Goal: Information Seeking & Learning: Compare options

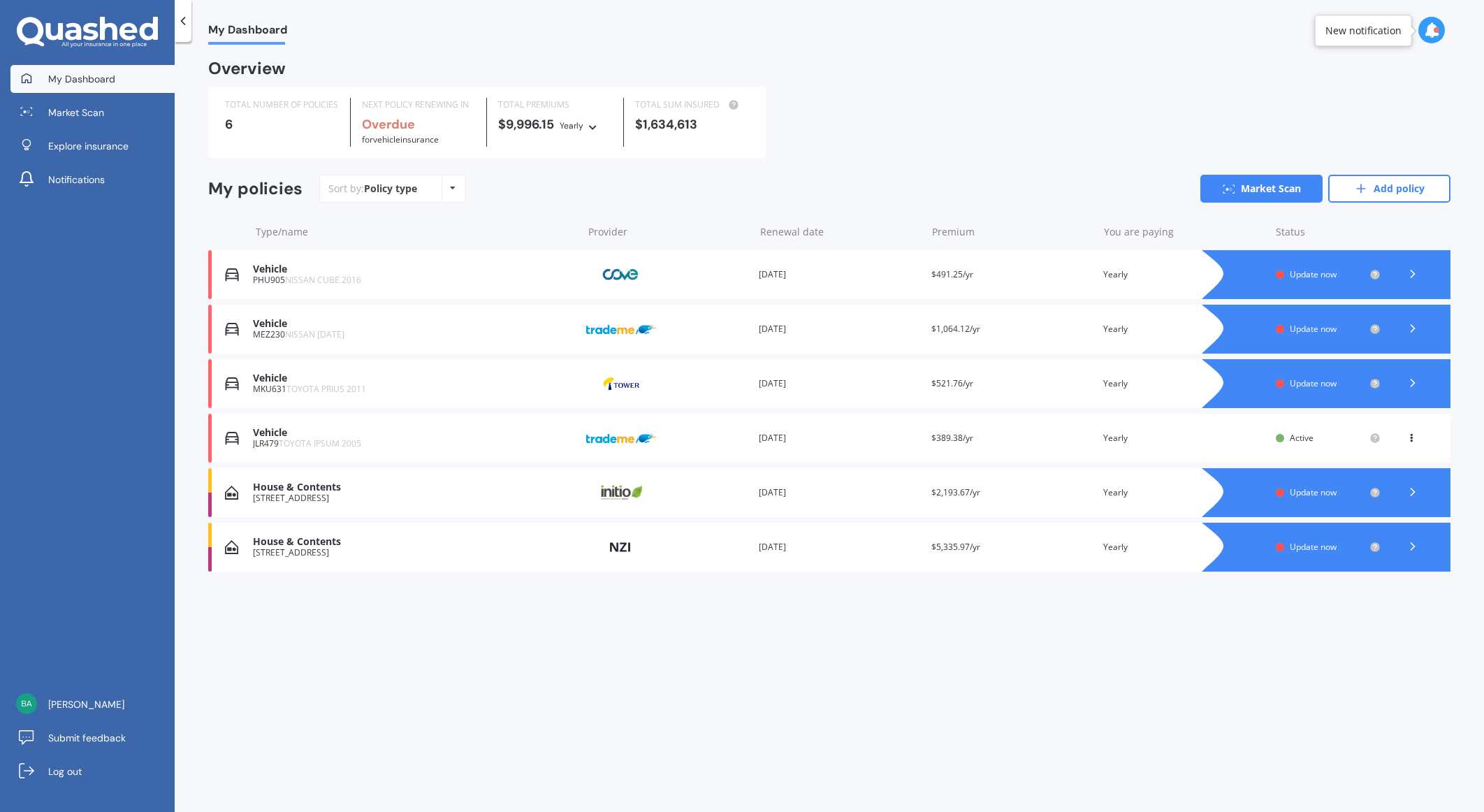
click at [327, 546] on div "House & Contents" at bounding box center [413, 542] width 322 height 12
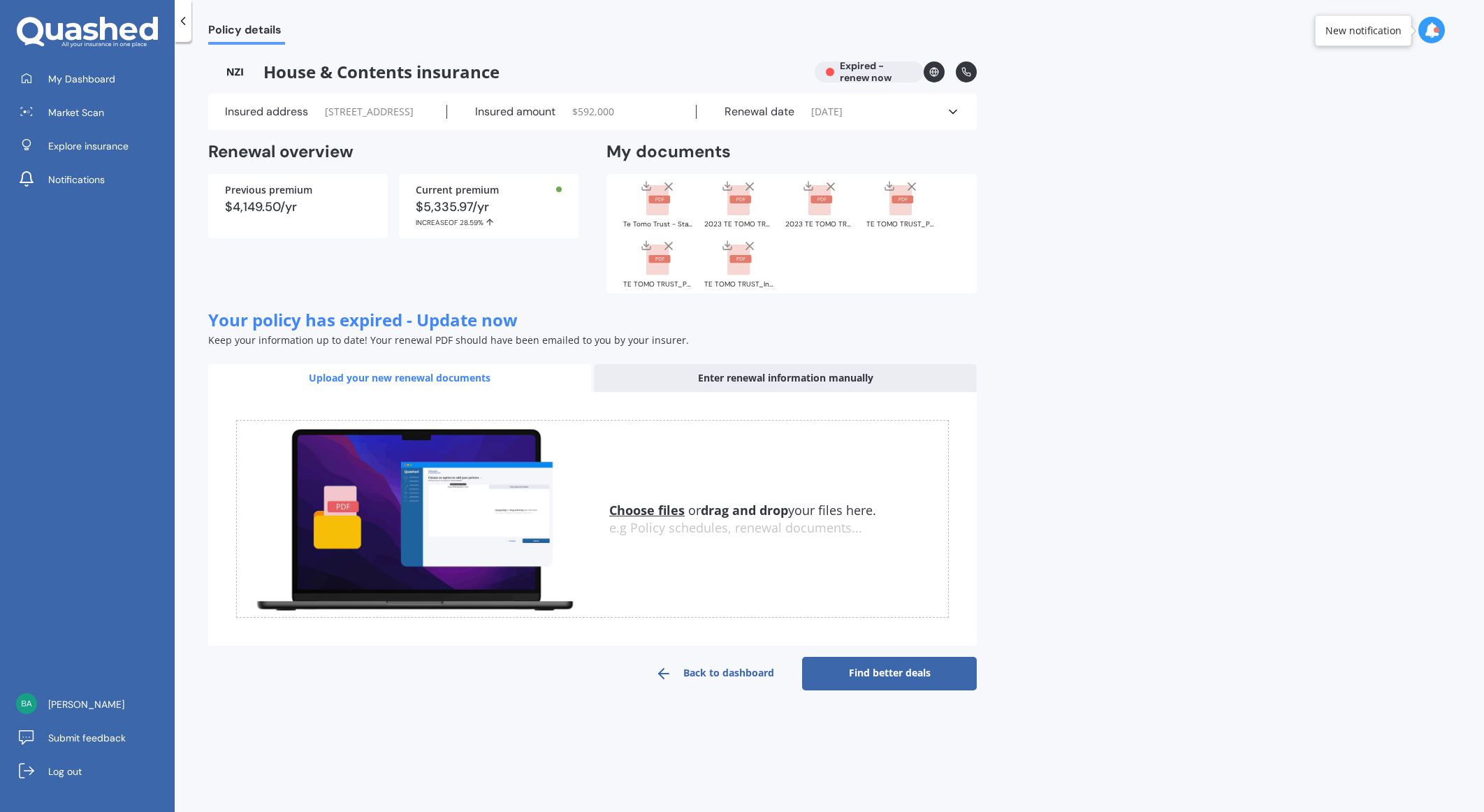
click at [930, 684] on link "Find better deals" at bounding box center [889, 673] width 175 height 34
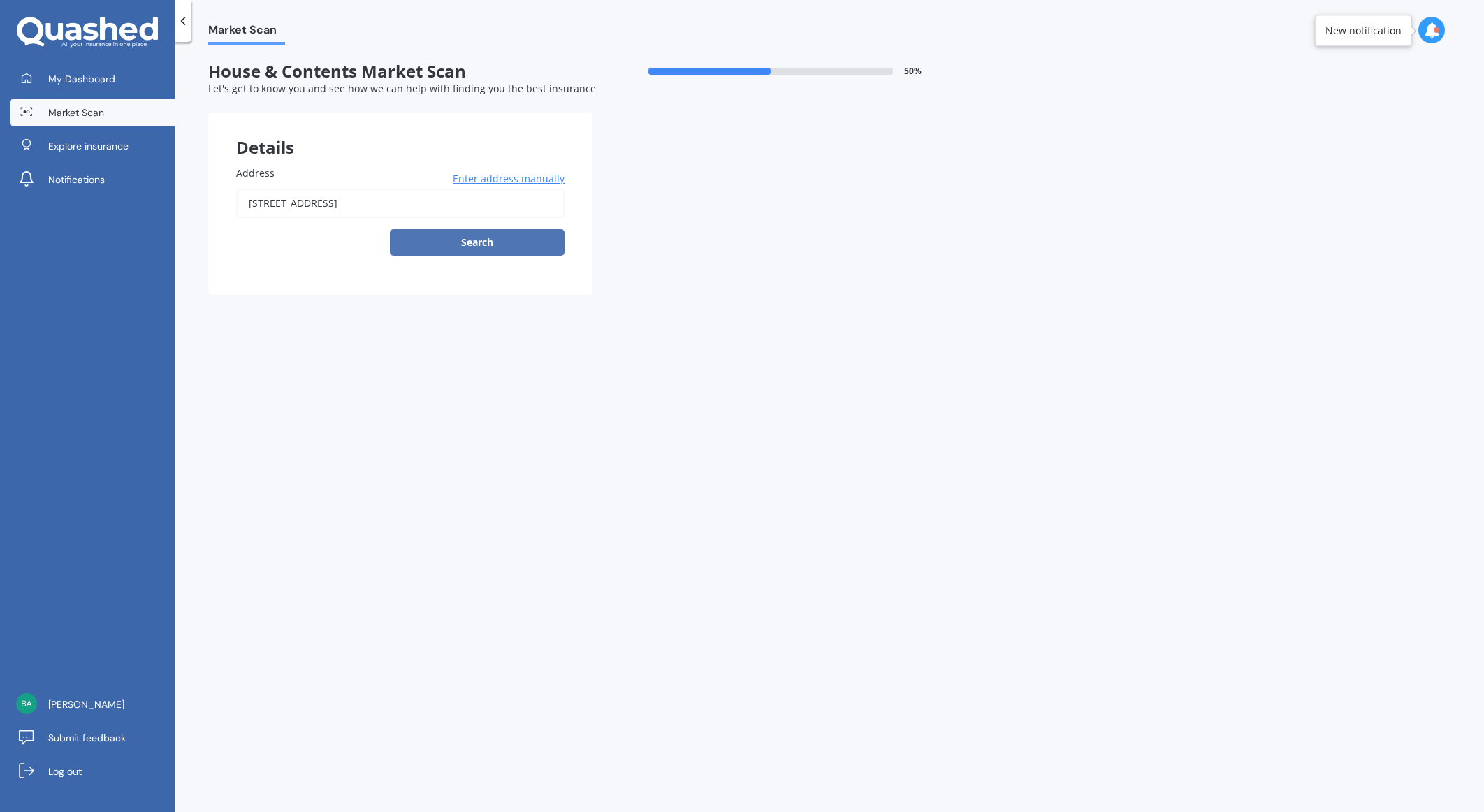
click at [496, 246] on button "Search" at bounding box center [477, 242] width 175 height 26
type input "[STREET_ADDRESS]"
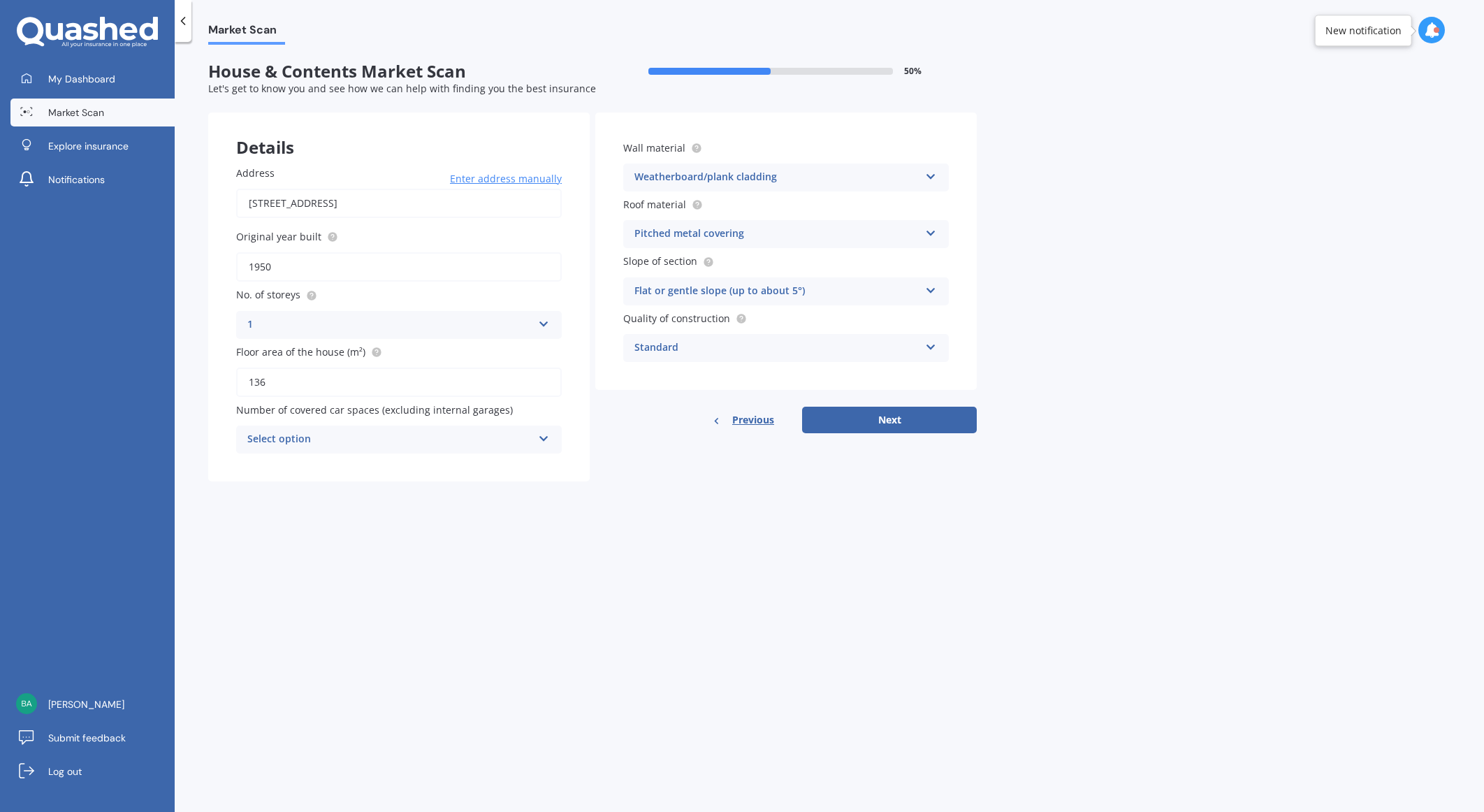
click at [545, 439] on icon at bounding box center [544, 435] width 12 height 10
click at [532, 460] on div "0" at bounding box center [399, 466] width 325 height 25
click at [928, 425] on button "Next" at bounding box center [889, 420] width 175 height 26
select select "05"
select select "09"
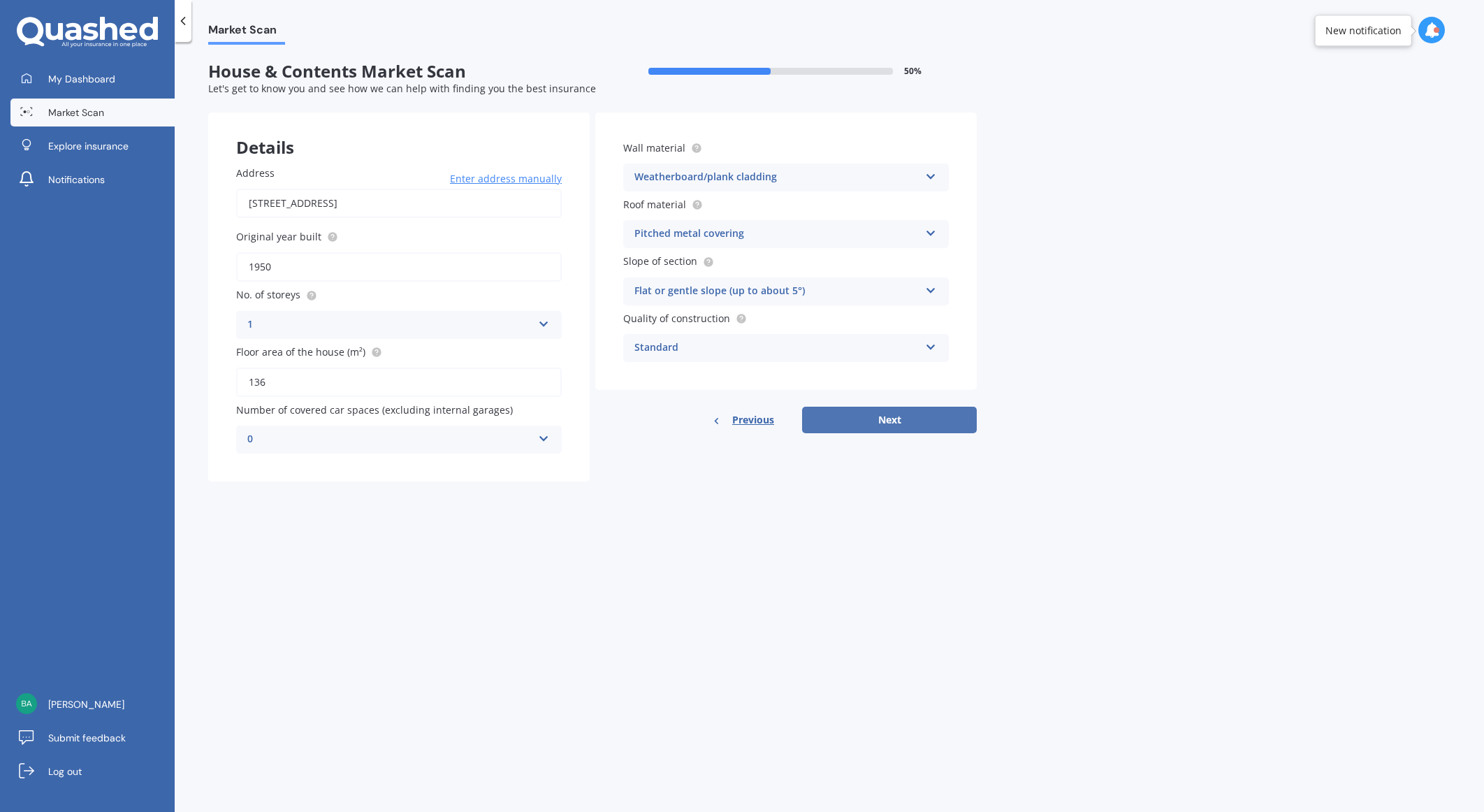
select select "1945"
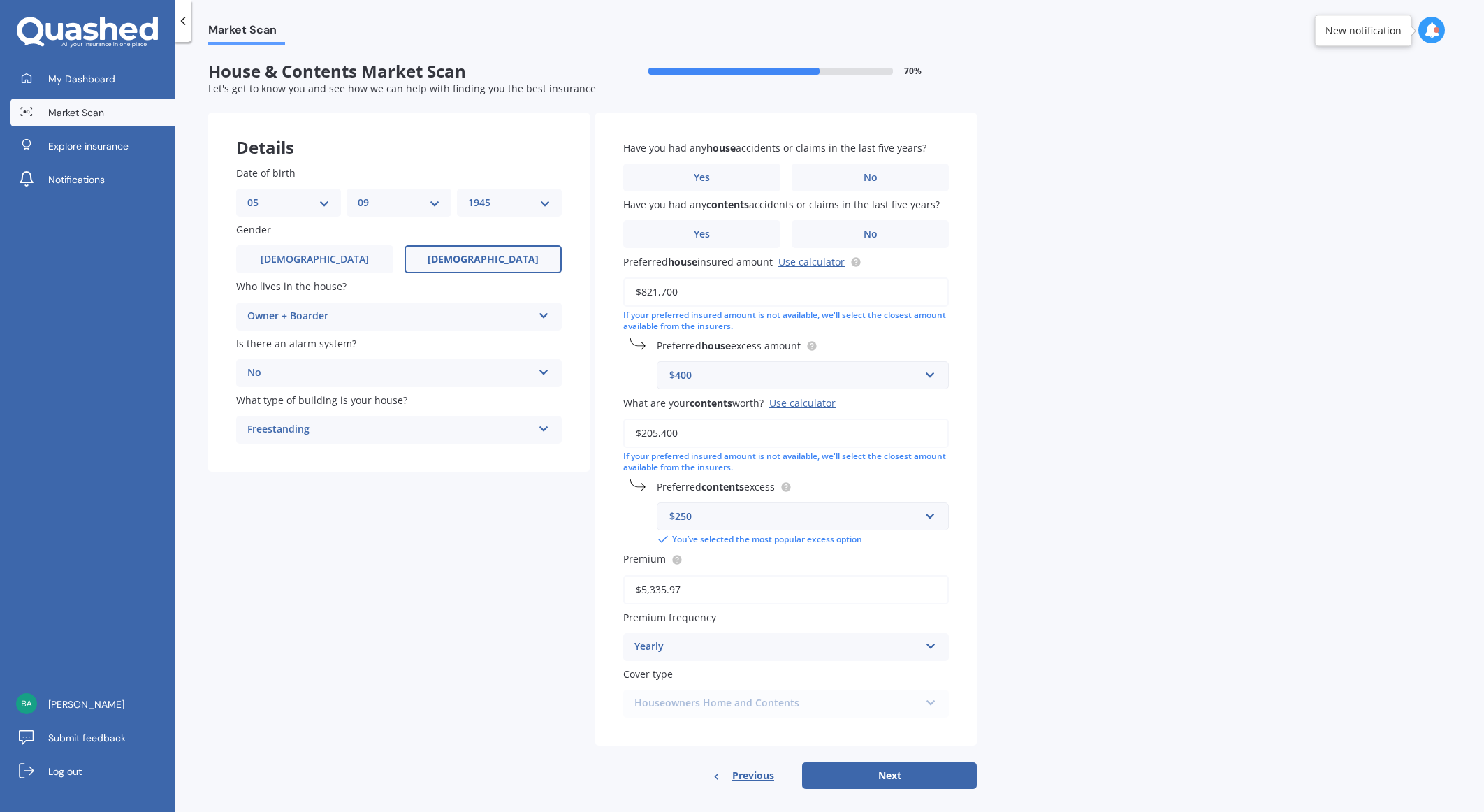
click at [537, 316] on div "Owner + Boarder Owner Owner + Boarder" at bounding box center [399, 316] width 325 height 28
click at [241, 341] on div "Owner" at bounding box center [399, 344] width 325 height 25
click at [882, 174] on label "No" at bounding box center [870, 178] width 157 height 28
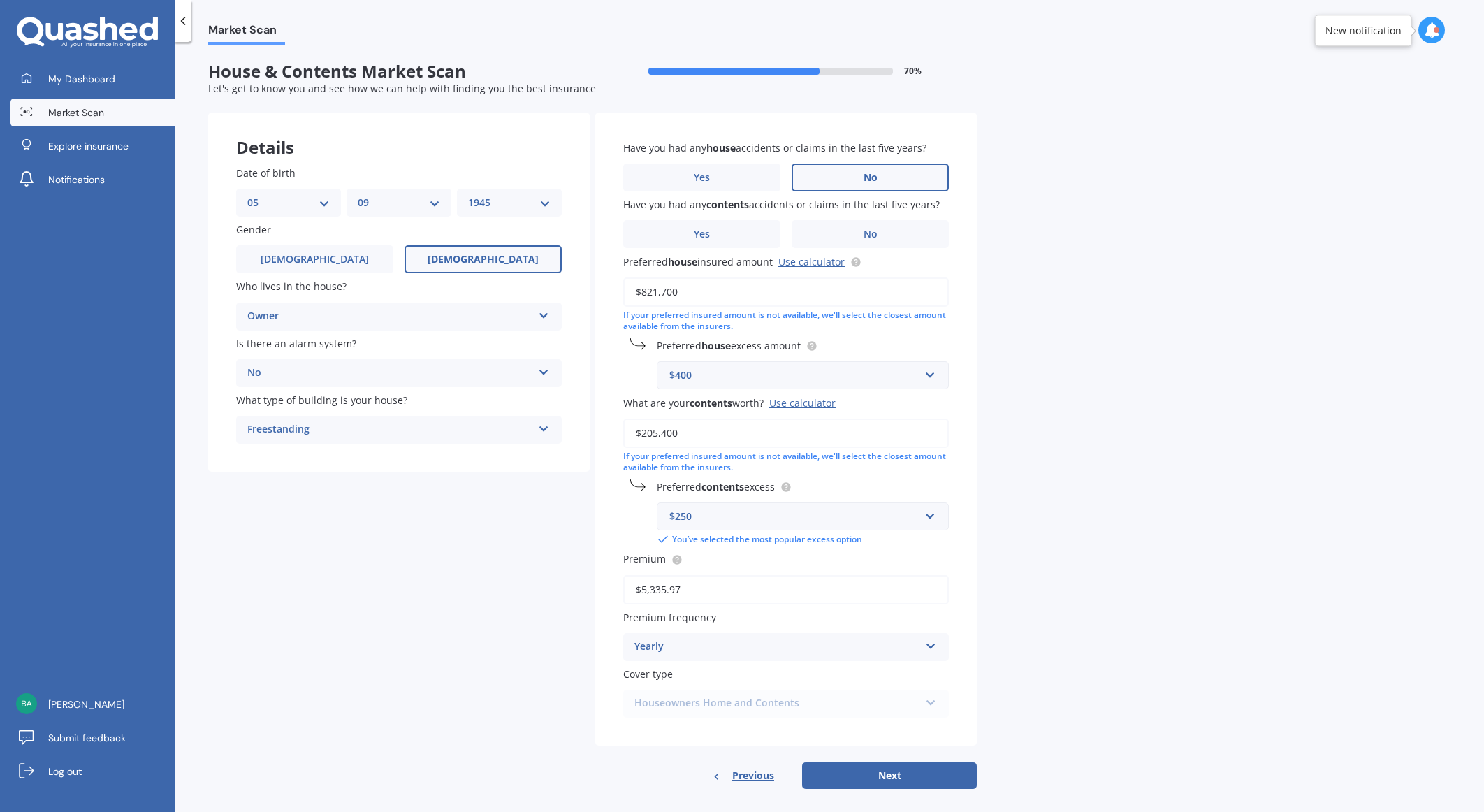
click at [0, 0] on input "No" at bounding box center [0, 0] width 0 height 0
click at [883, 231] on label "No" at bounding box center [870, 234] width 157 height 28
click at [0, 0] on input "No" at bounding box center [0, 0] width 0 height 0
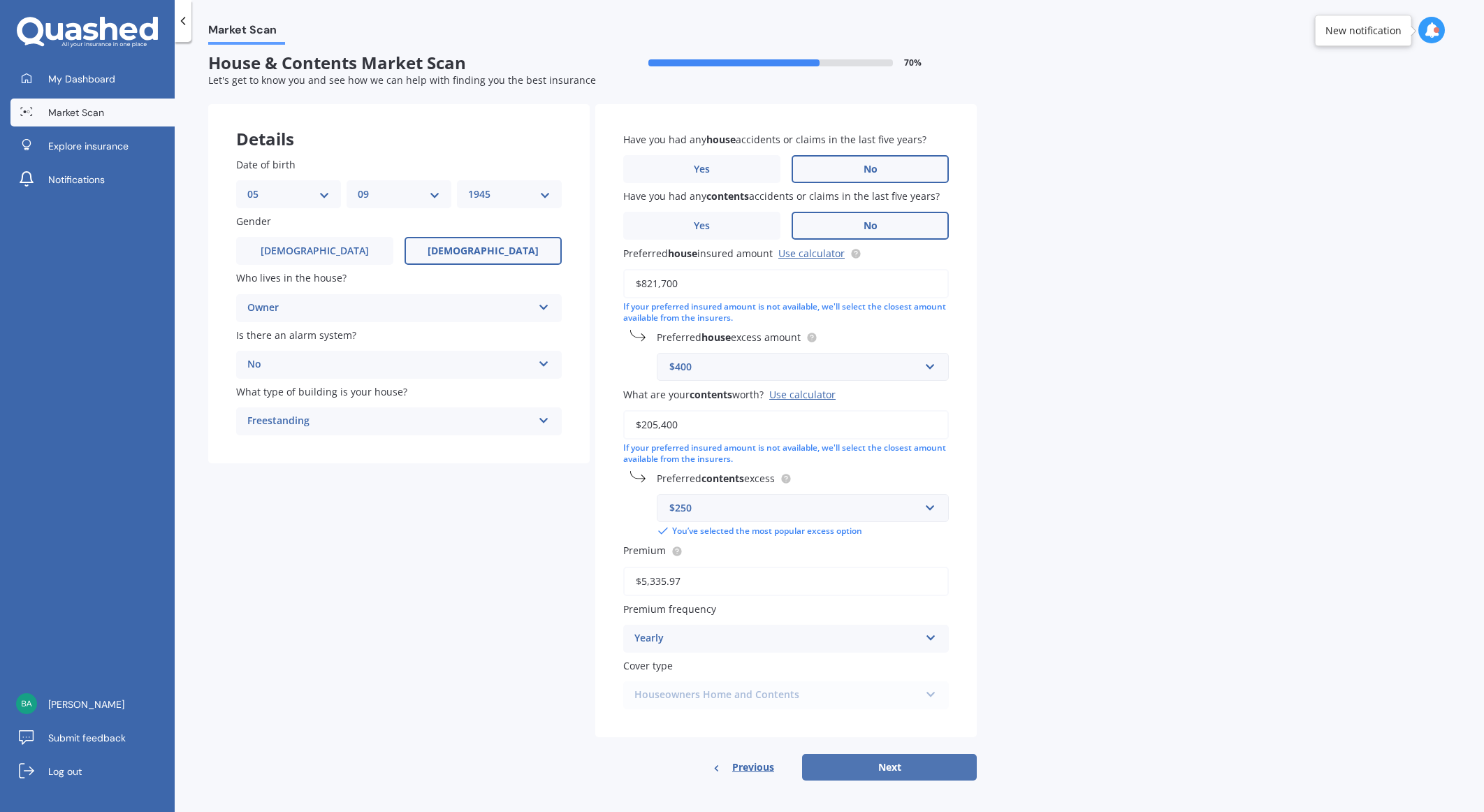
click at [875, 758] on button "Next" at bounding box center [889, 767] width 175 height 26
select select "05"
select select "09"
select select "1945"
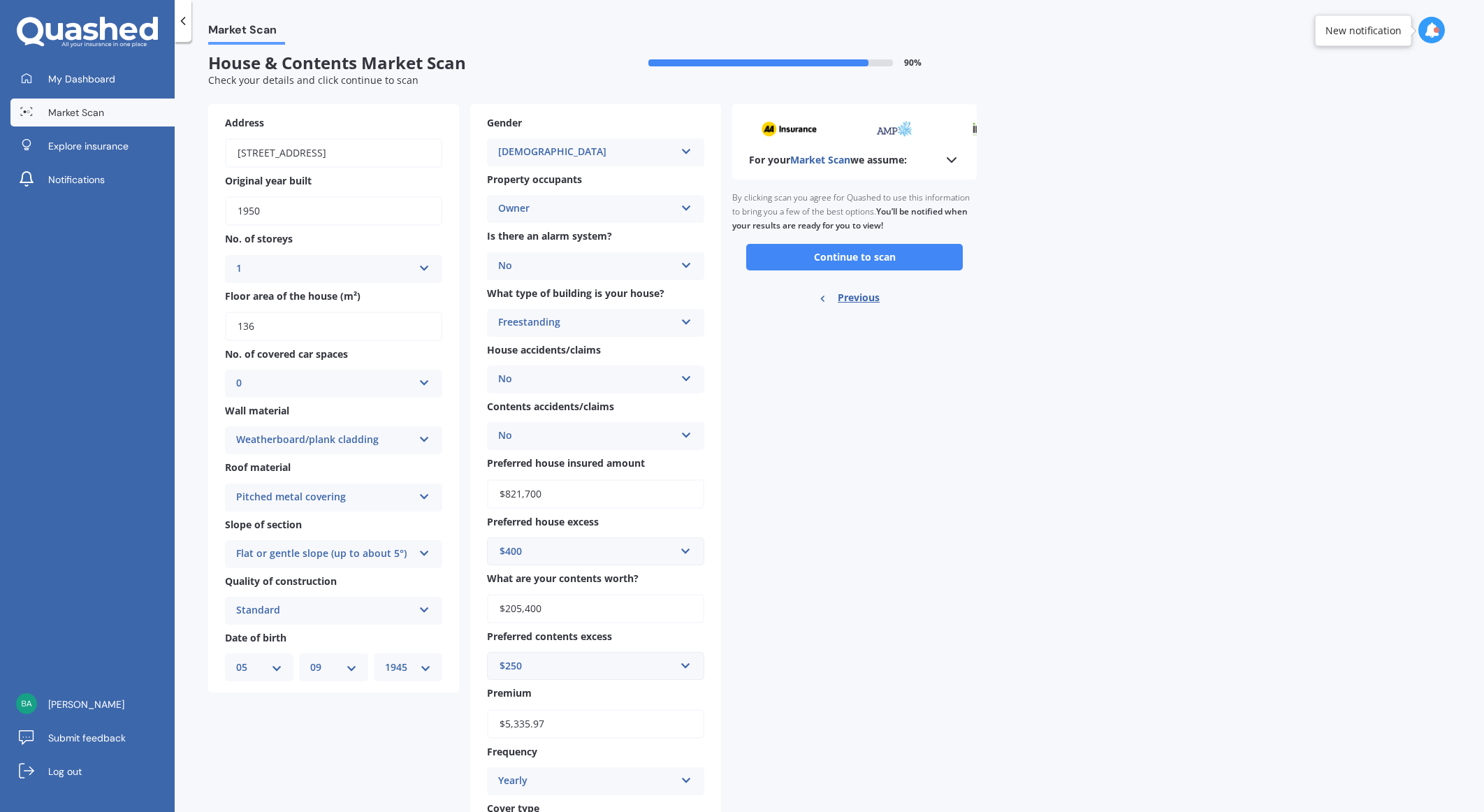
scroll to position [0, 0]
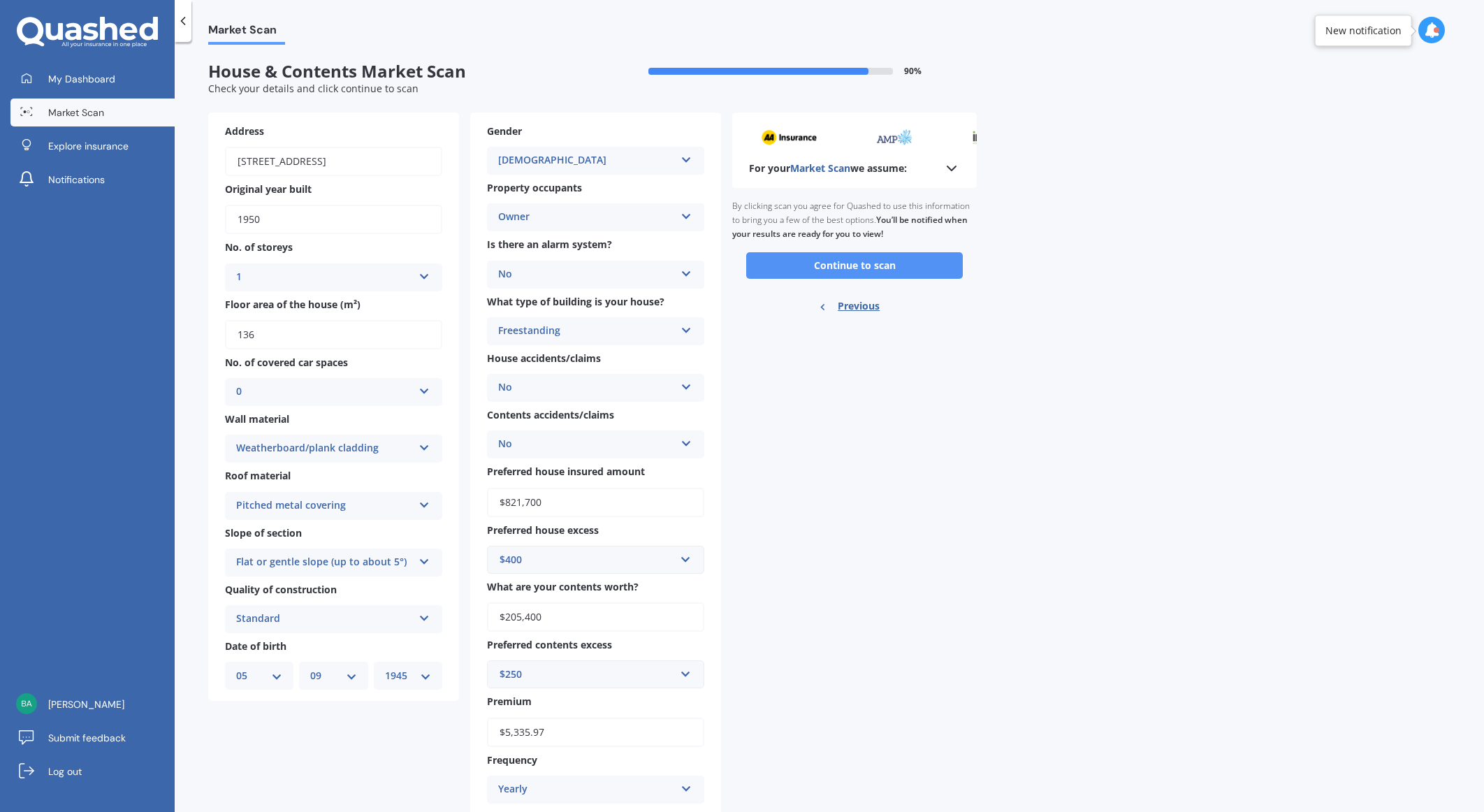
click at [854, 269] on button "Continue to scan" at bounding box center [854, 265] width 217 height 26
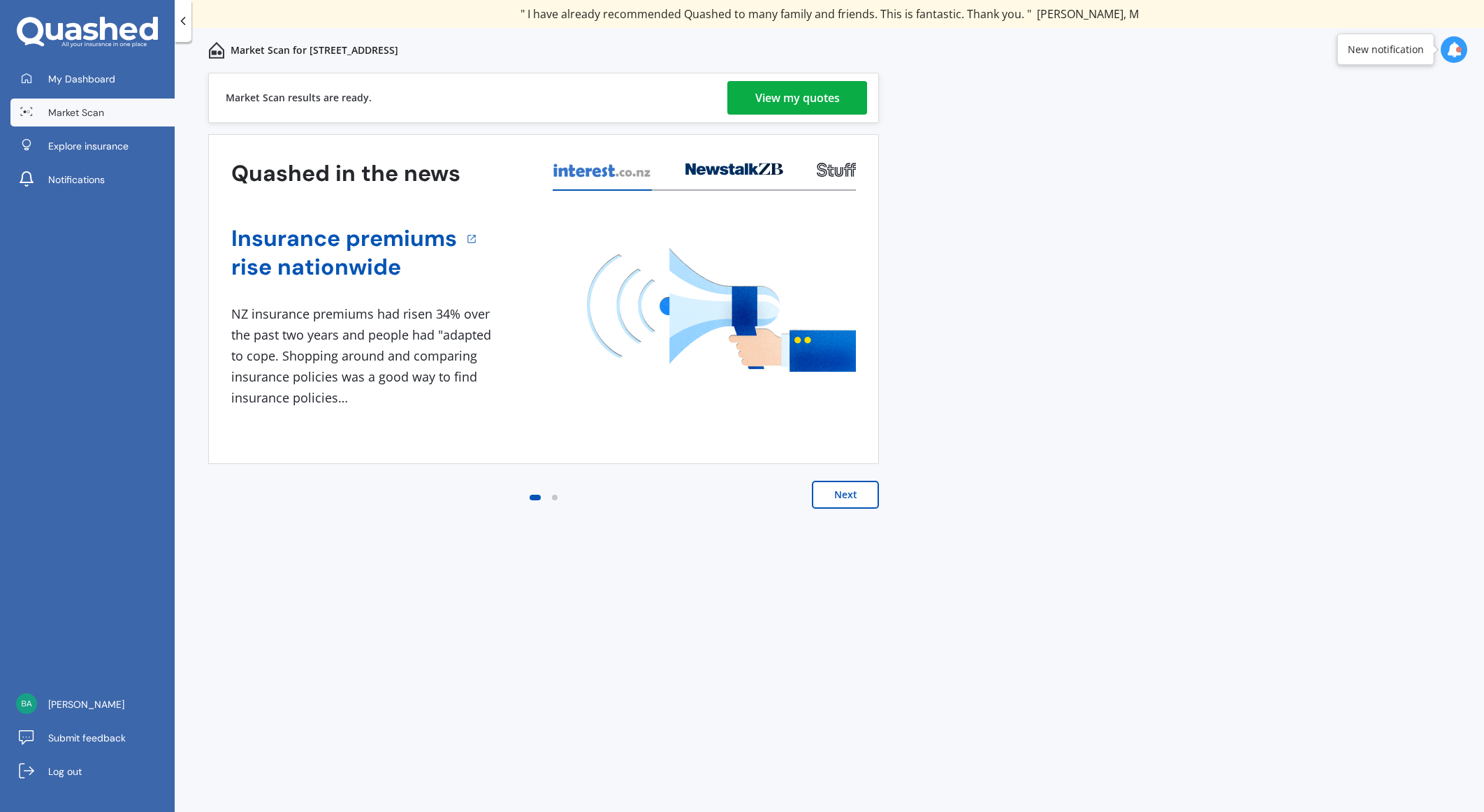
click at [800, 95] on div "View my quotes" at bounding box center [797, 98] width 84 height 34
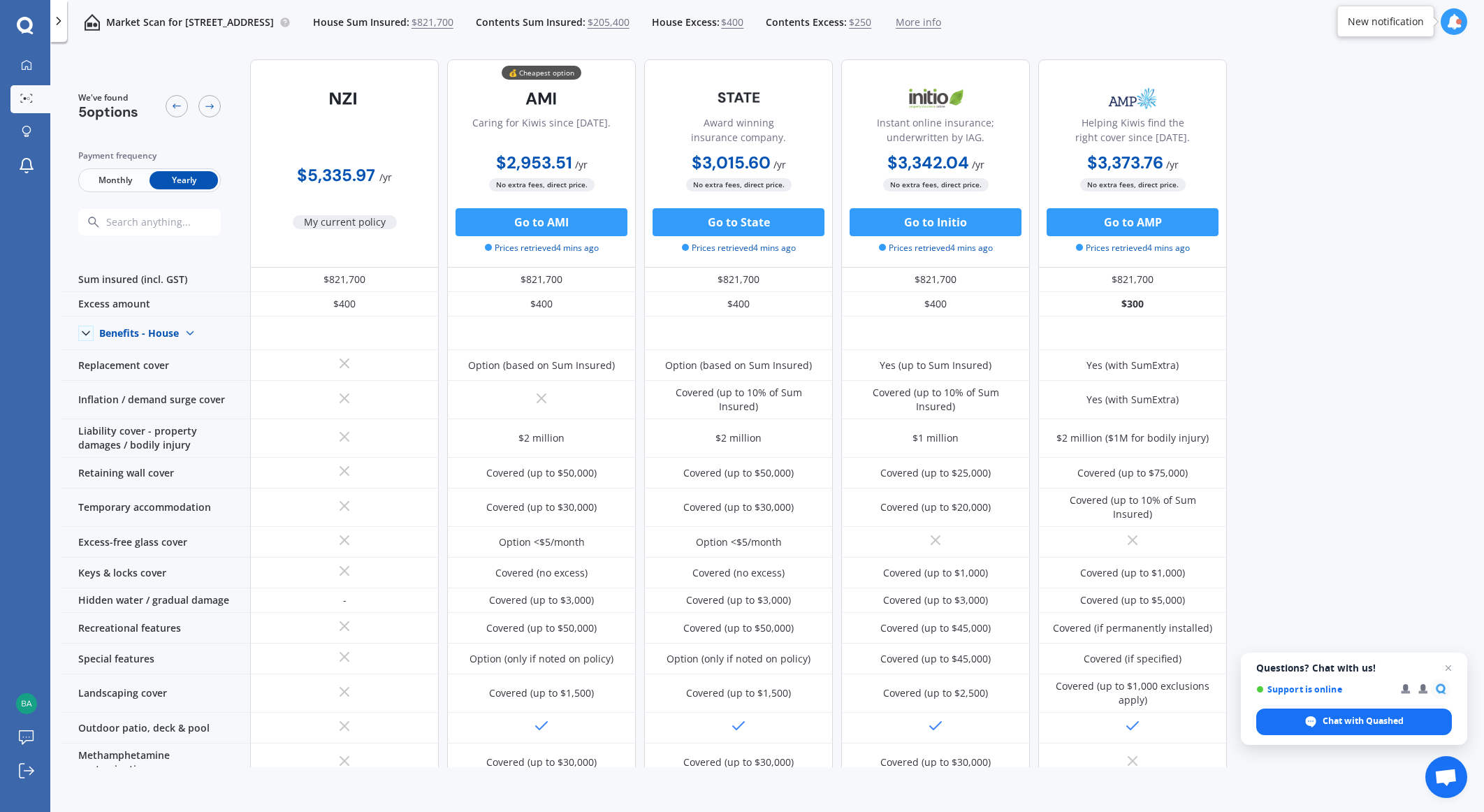
click at [872, 21] on span "$250" at bounding box center [860, 22] width 22 height 14
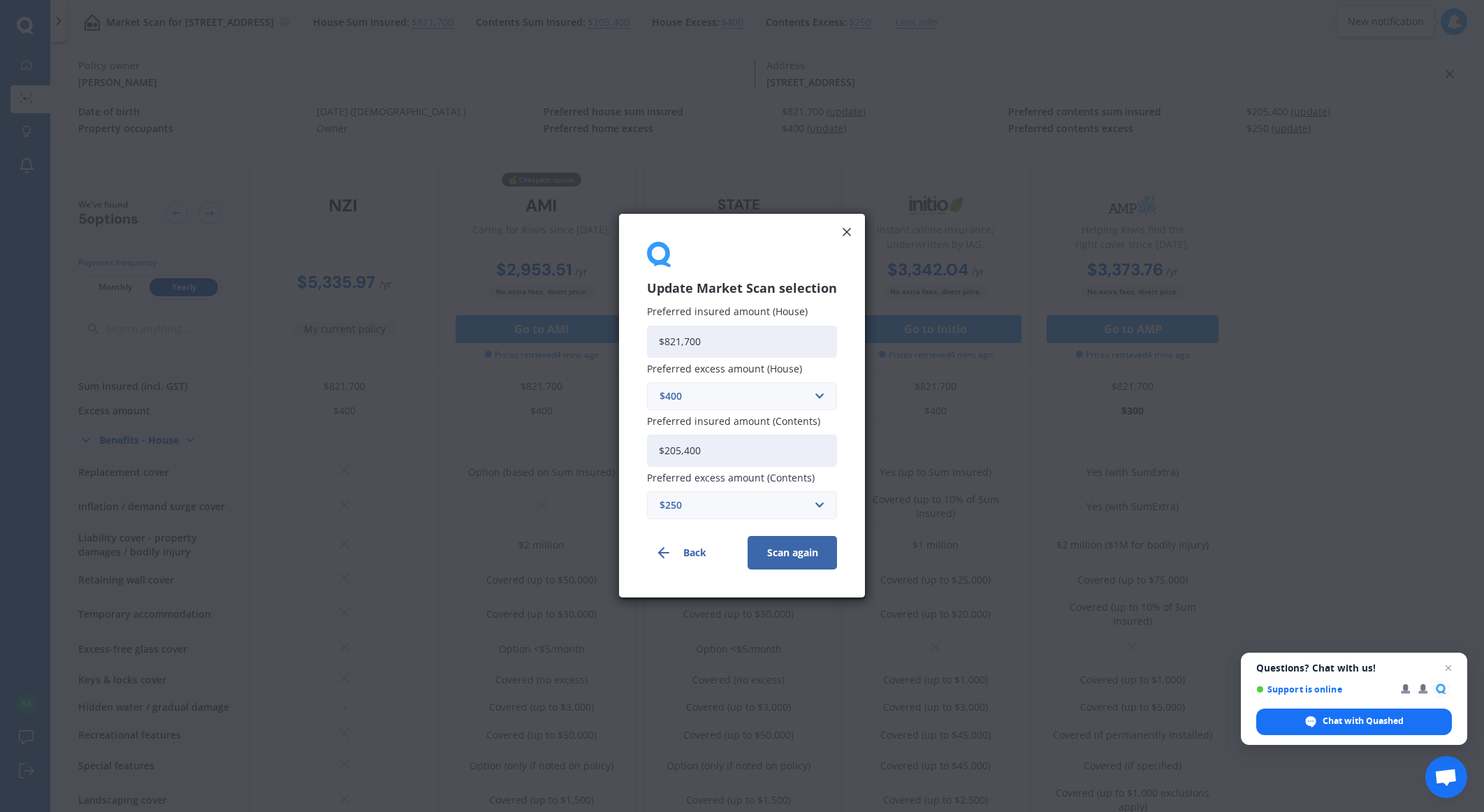
click at [843, 228] on line at bounding box center [847, 232] width 7 height 7
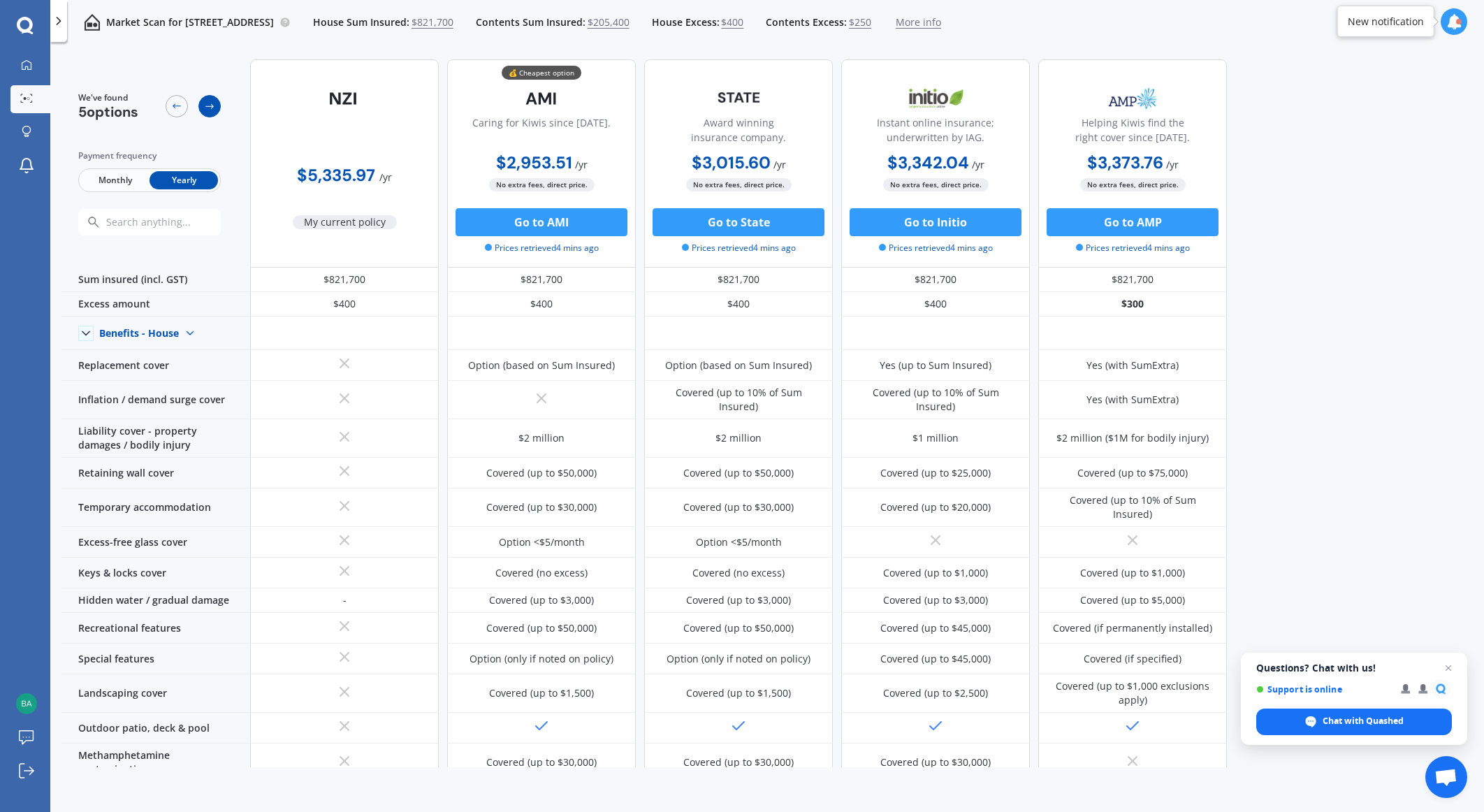
click at [208, 104] on icon at bounding box center [209, 106] width 11 height 11
click at [212, 108] on icon at bounding box center [209, 106] width 11 height 11
click at [170, 112] on div at bounding box center [177, 106] width 22 height 22
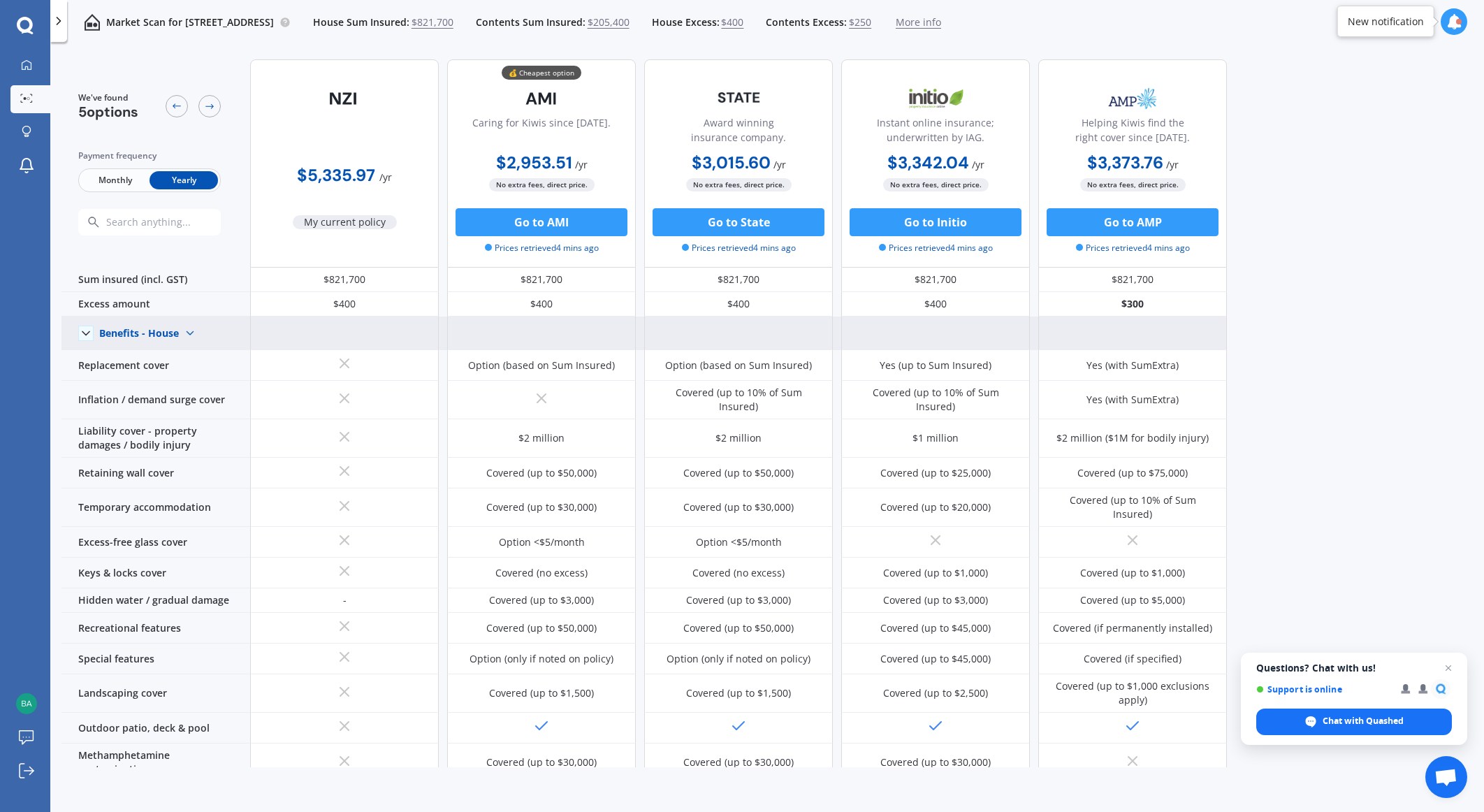
click at [188, 331] on img at bounding box center [190, 333] width 22 height 22
click at [162, 378] on span "Benefits - Contents" at bounding box center [155, 383] width 89 height 13
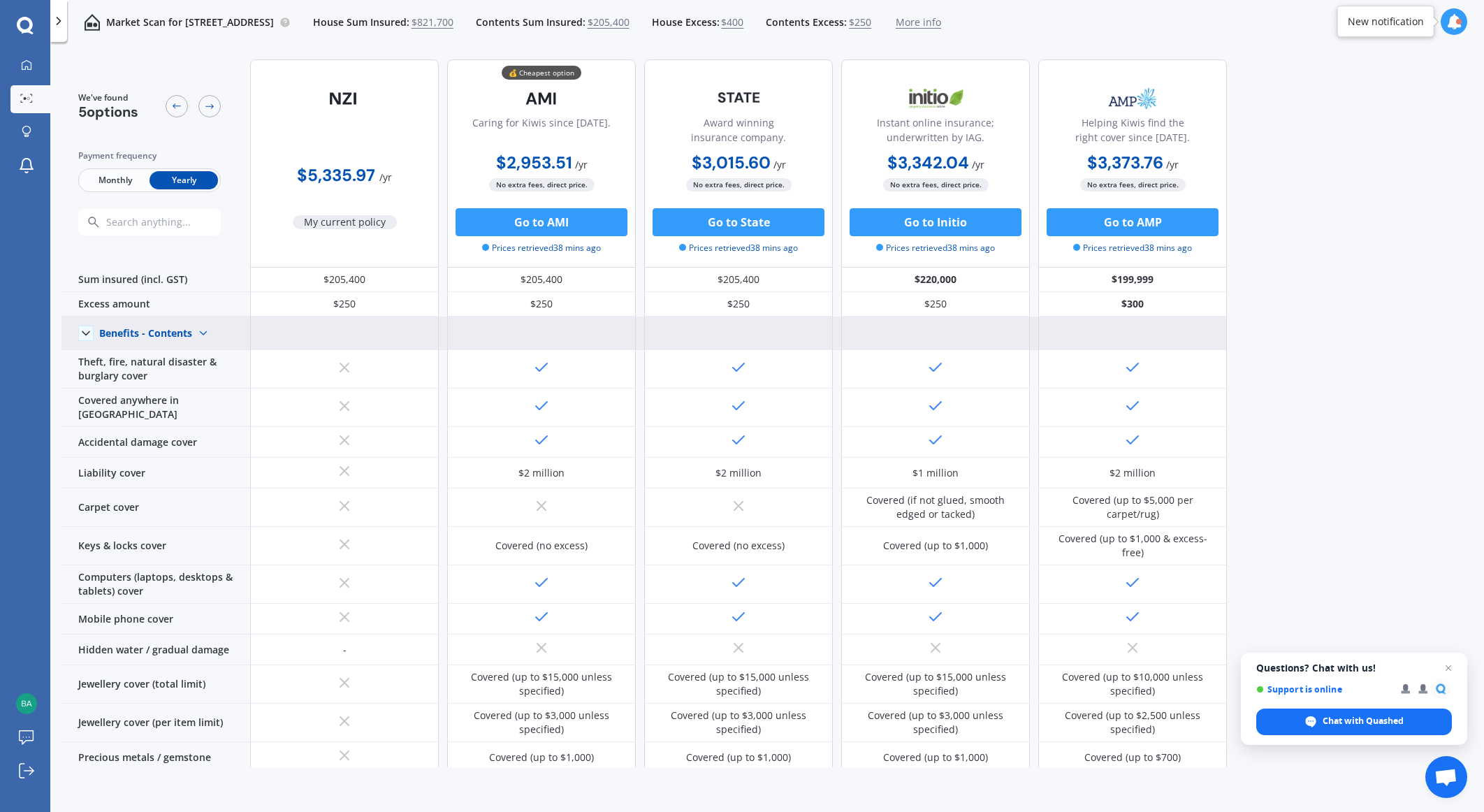
click at [162, 333] on div "Benefits - Contents" at bounding box center [145, 333] width 93 height 12
click at [177, 358] on span "Benefits - House" at bounding box center [149, 358] width 76 height 13
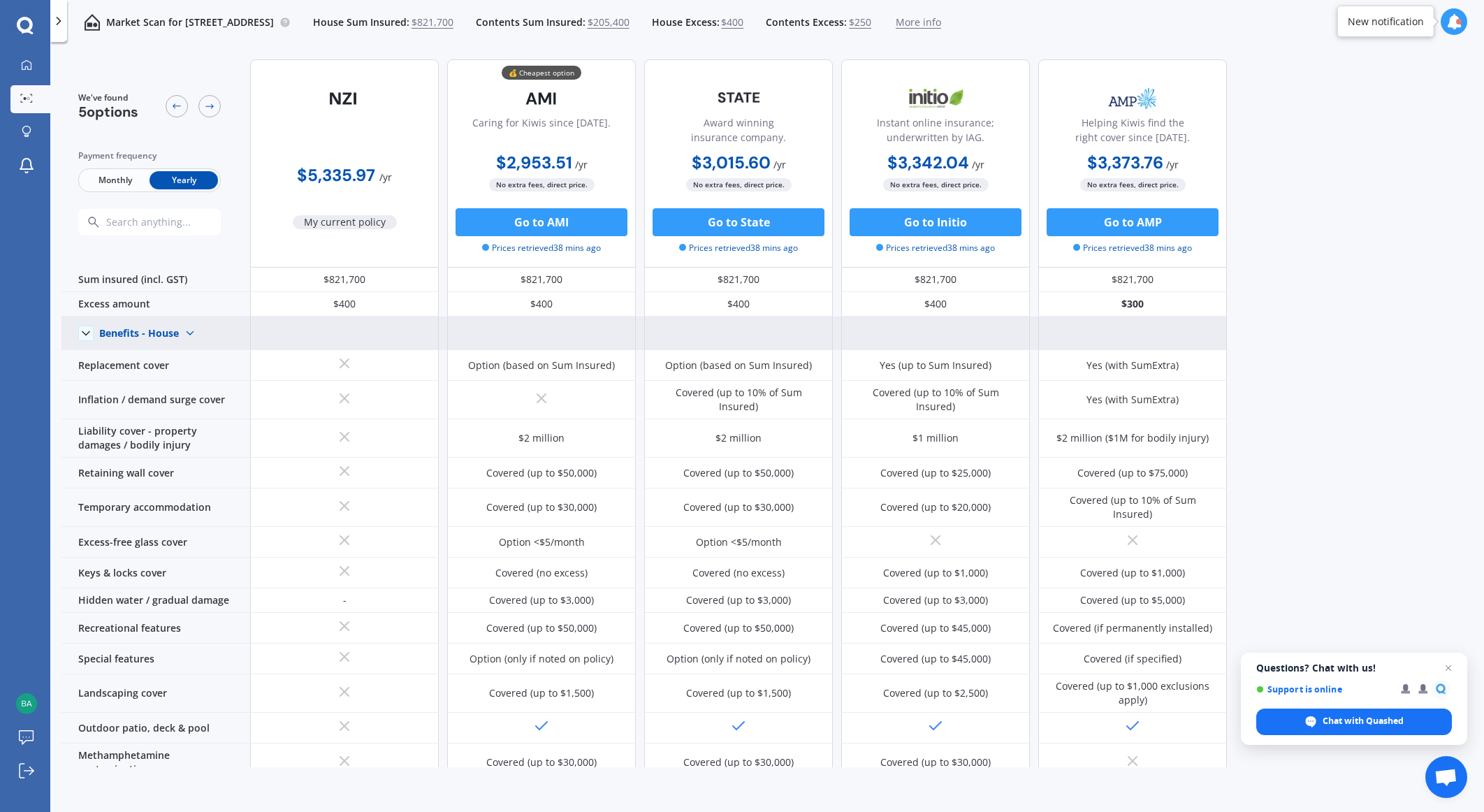
click at [186, 337] on img at bounding box center [190, 333] width 22 height 22
click at [180, 380] on span "Benefits - Contents" at bounding box center [155, 383] width 89 height 13
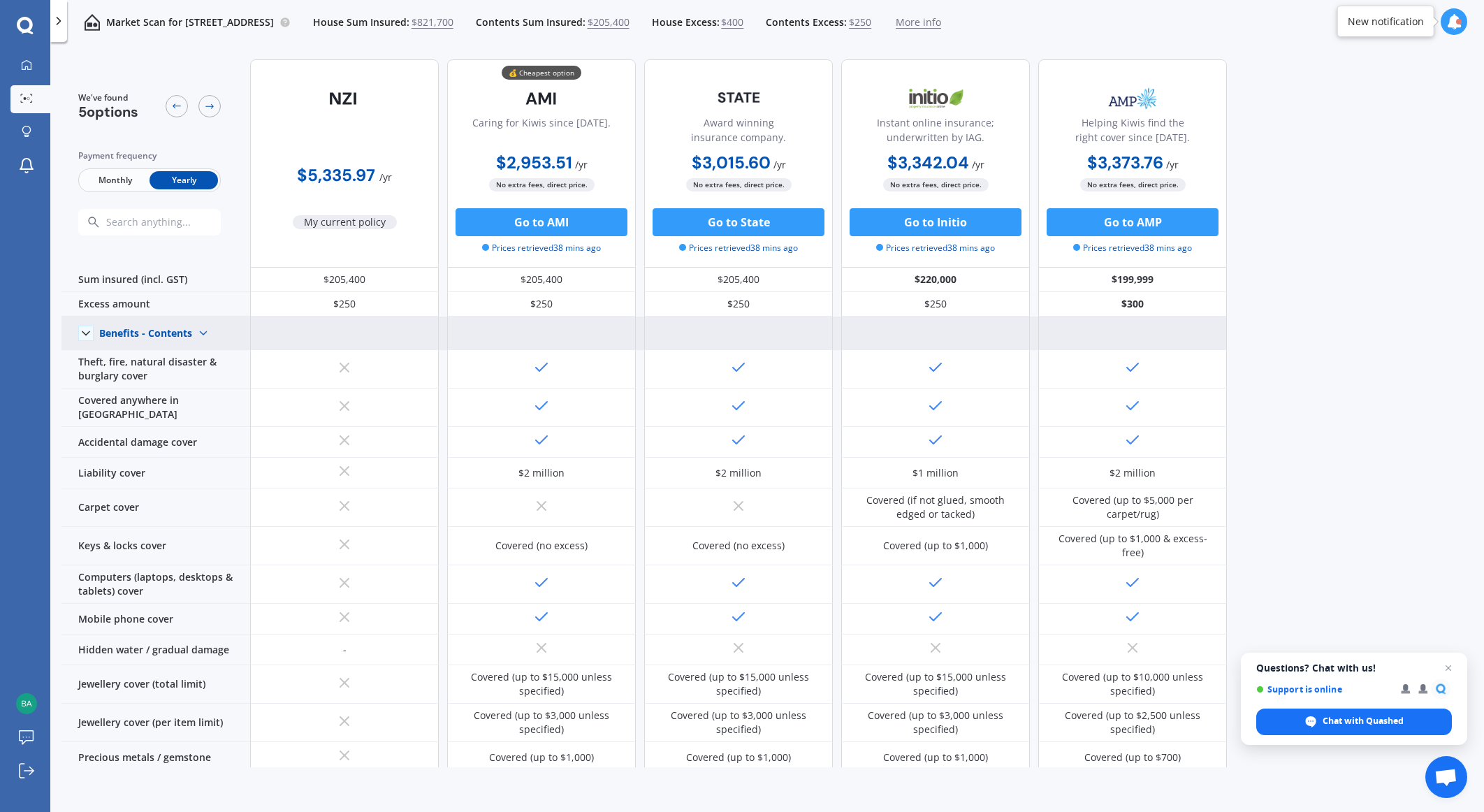
click at [186, 336] on div "Benefits - Contents" at bounding box center [145, 333] width 93 height 12
click at [182, 356] on span "Benefits - House" at bounding box center [149, 358] width 76 height 13
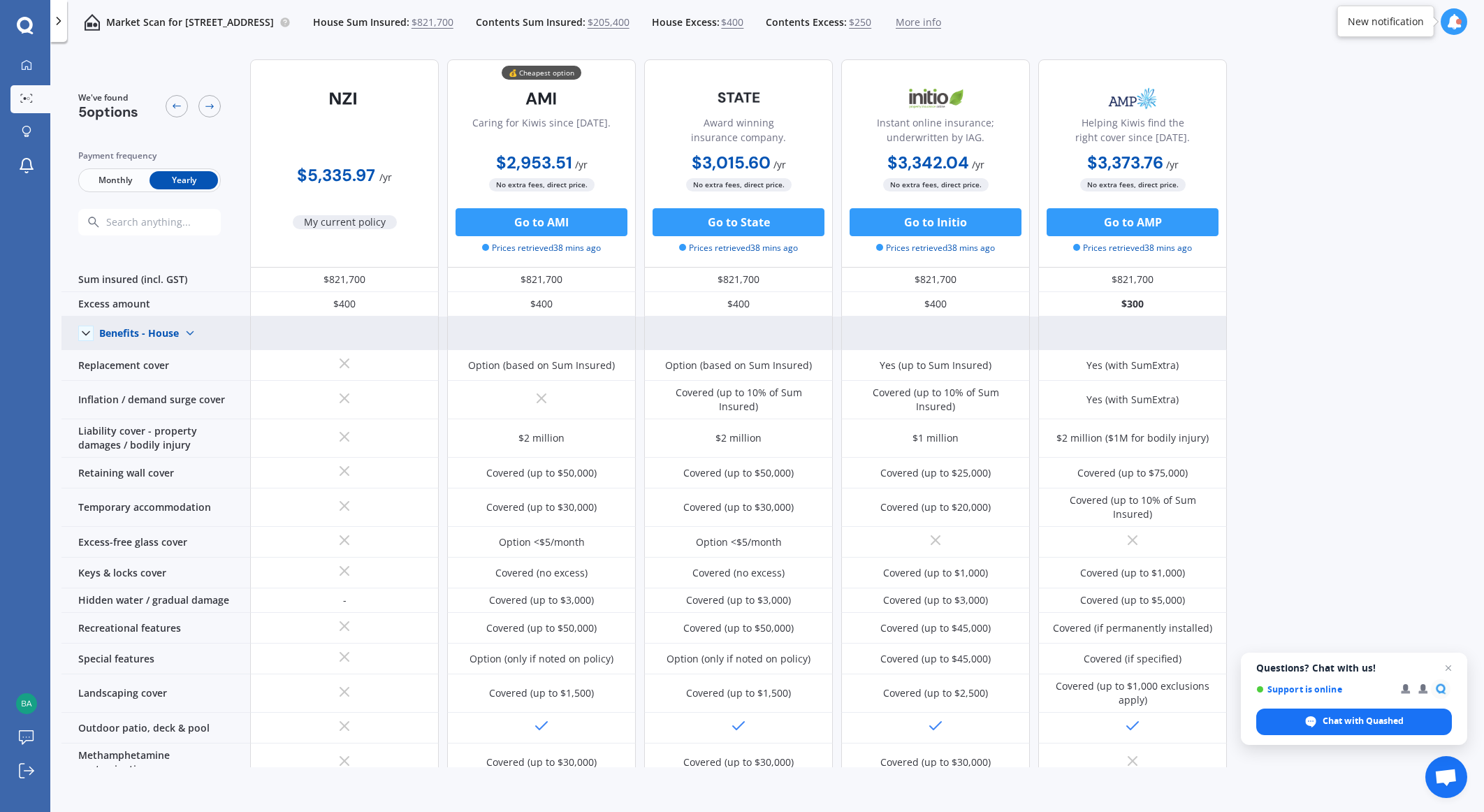
click at [180, 328] on img at bounding box center [190, 333] width 22 height 22
click at [175, 381] on span "Benefits - Contents" at bounding box center [155, 383] width 89 height 13
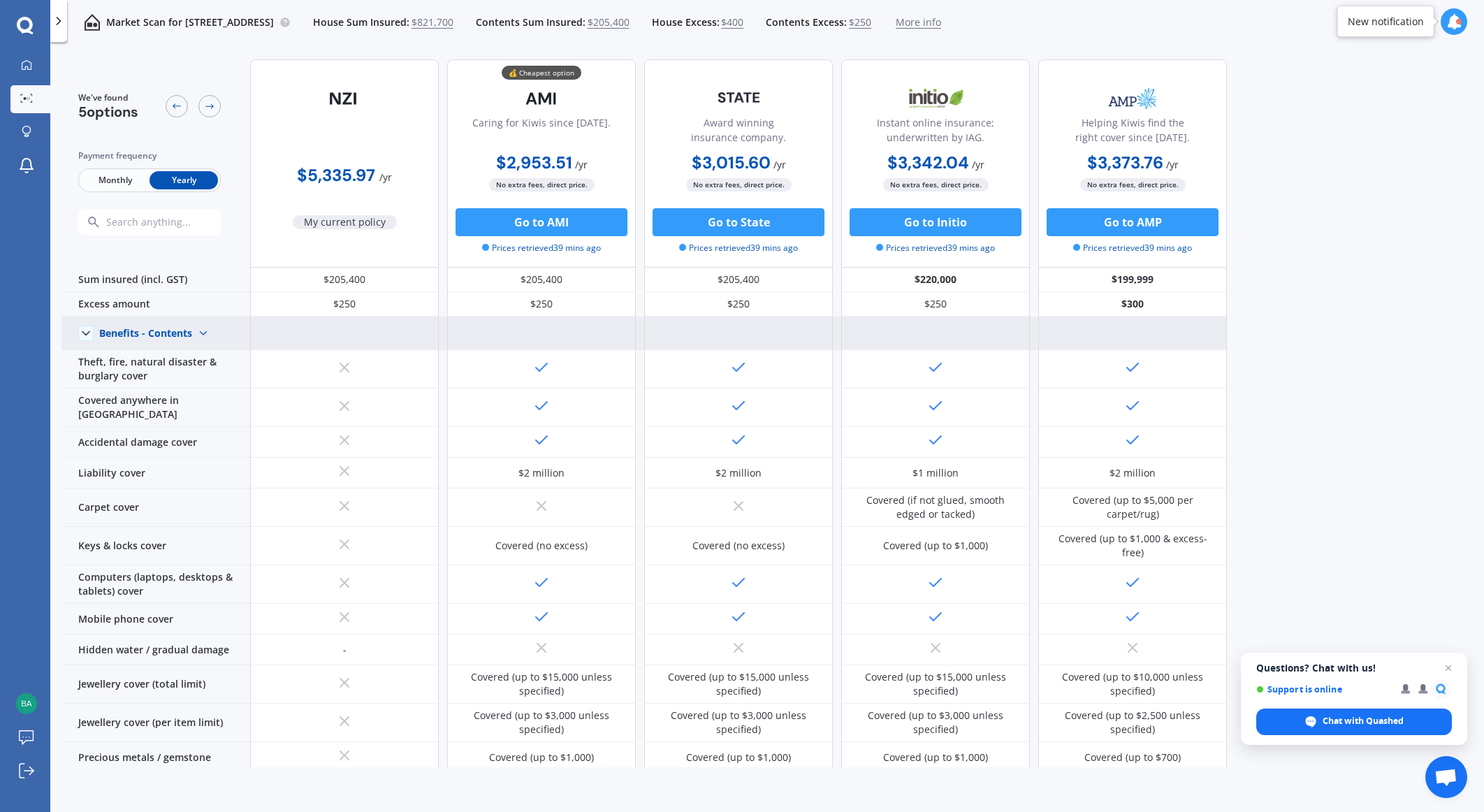
click at [180, 333] on div "Benefits - Contents" at bounding box center [145, 333] width 93 height 12
click at [180, 355] on span "Benefits - House" at bounding box center [149, 358] width 76 height 13
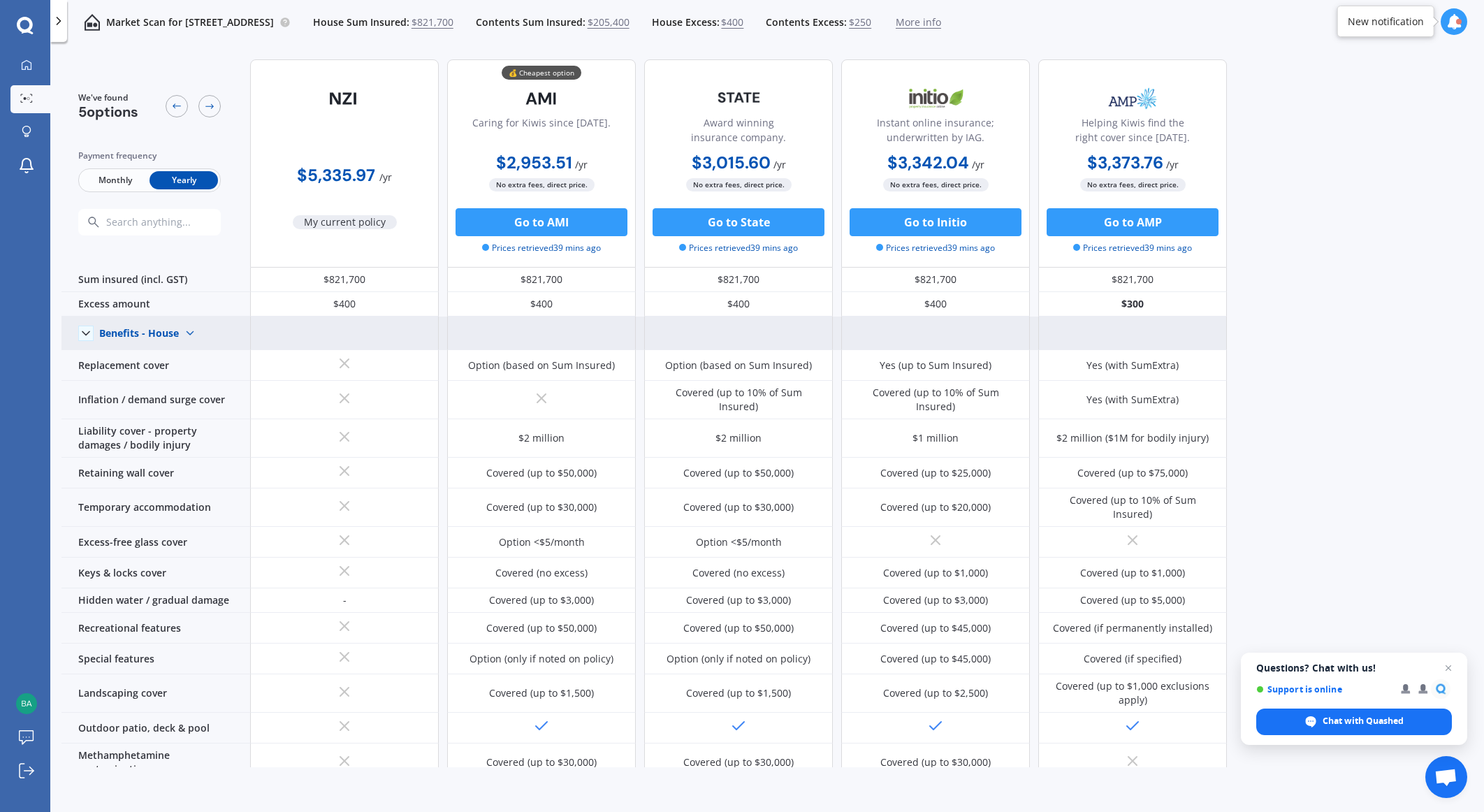
click at [167, 337] on div "Benefits - House" at bounding box center [139, 333] width 79 height 12
click at [187, 384] on span "Benefits - Contents" at bounding box center [155, 383] width 89 height 13
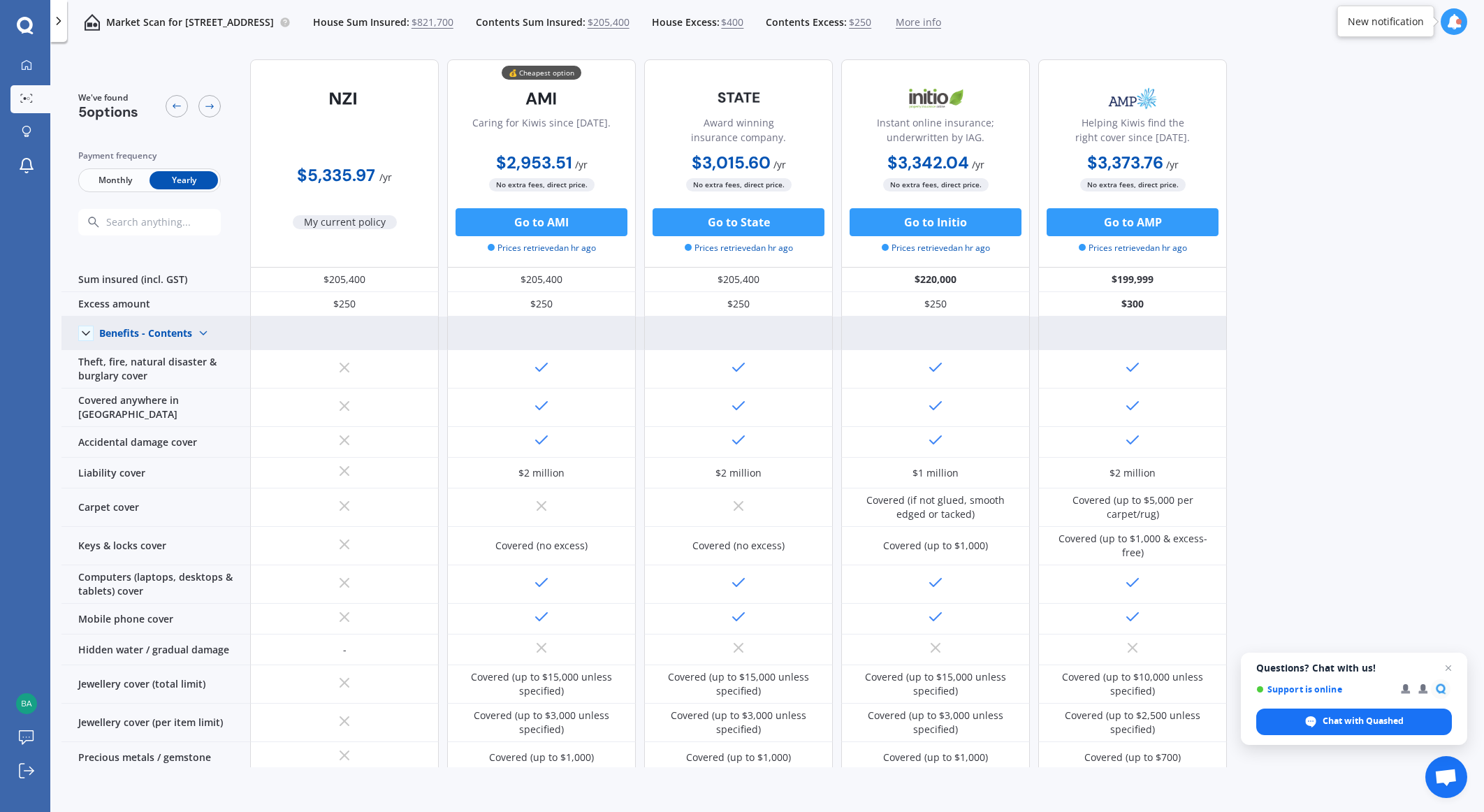
click at [186, 337] on div "Benefits - Contents" at bounding box center [145, 333] width 93 height 12
click at [181, 360] on span "Benefits - House" at bounding box center [149, 358] width 76 height 13
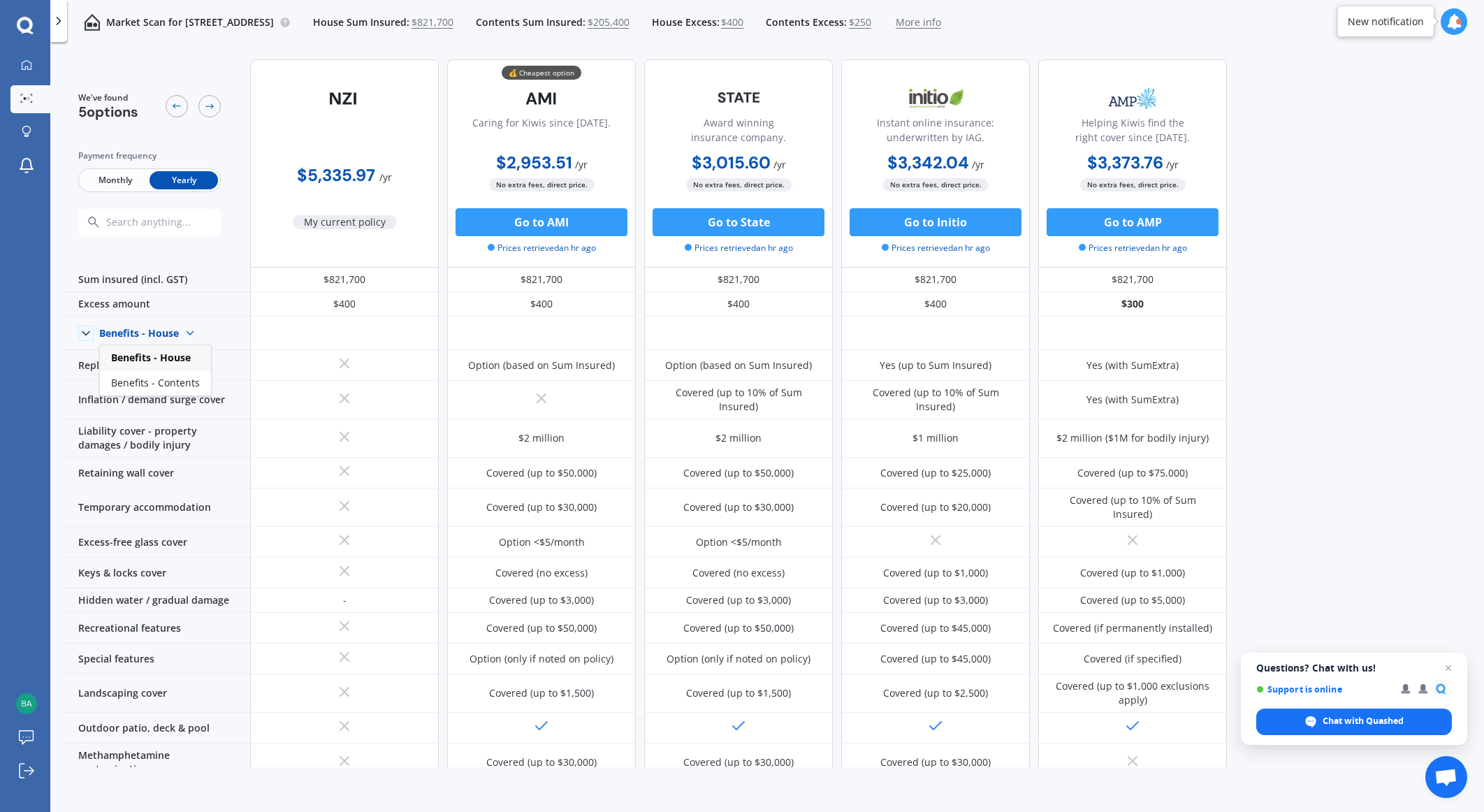
click at [53, 23] on icon at bounding box center [58, 21] width 14 height 14
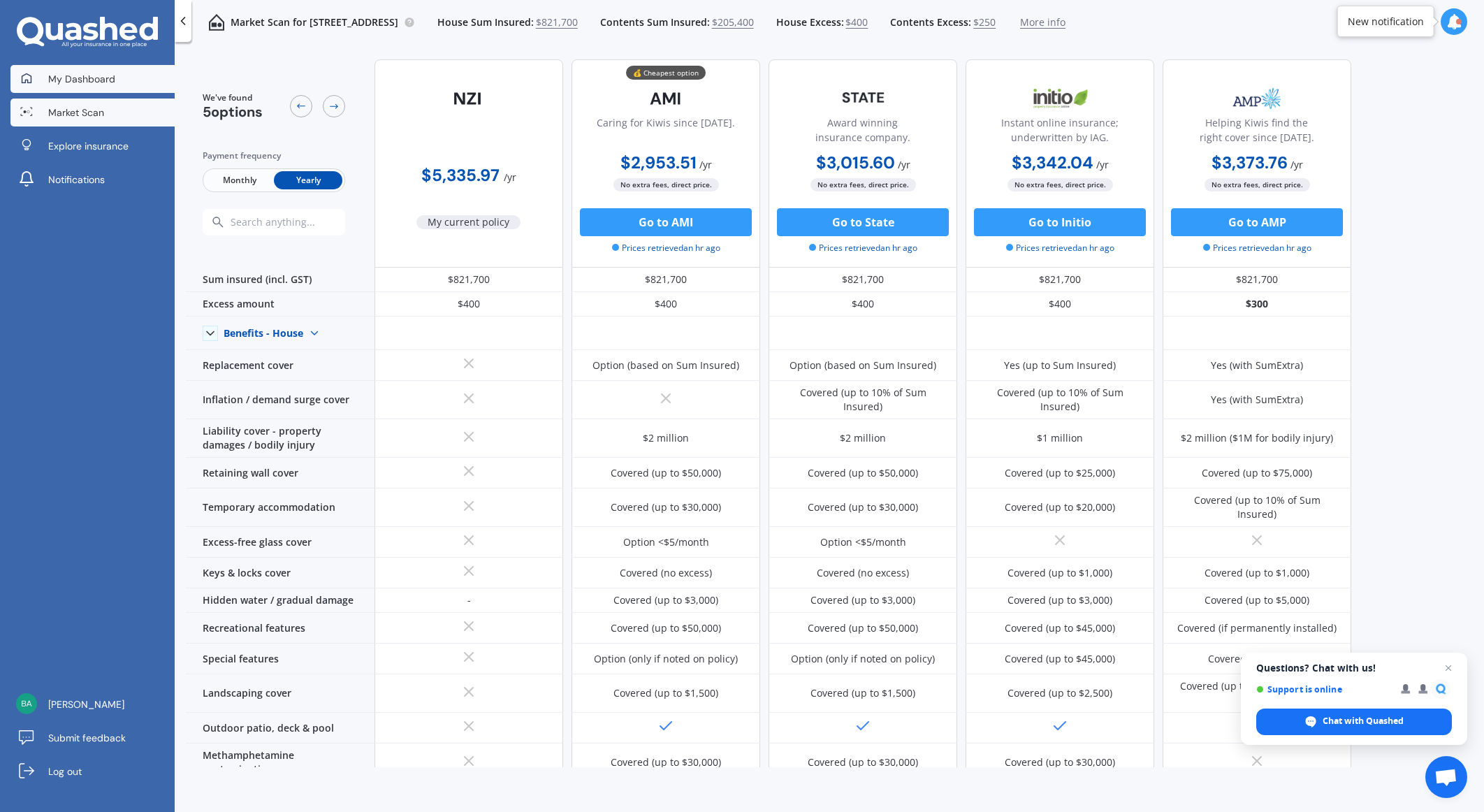
click at [98, 70] on link "My Dashboard" at bounding box center [93, 79] width 164 height 28
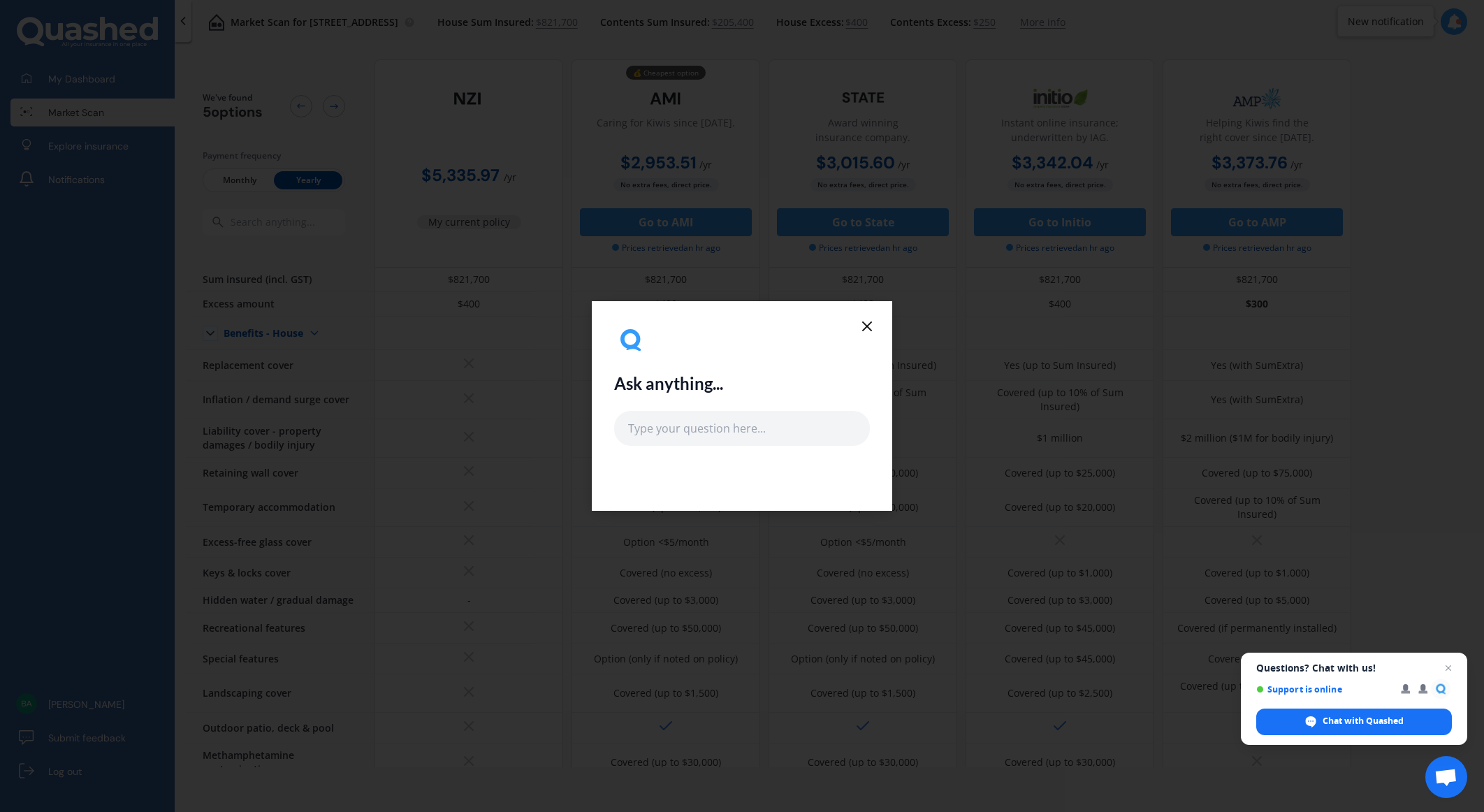
click at [861, 325] on icon at bounding box center [866, 326] width 17 height 17
